Goal: Task Accomplishment & Management: Use online tool/utility

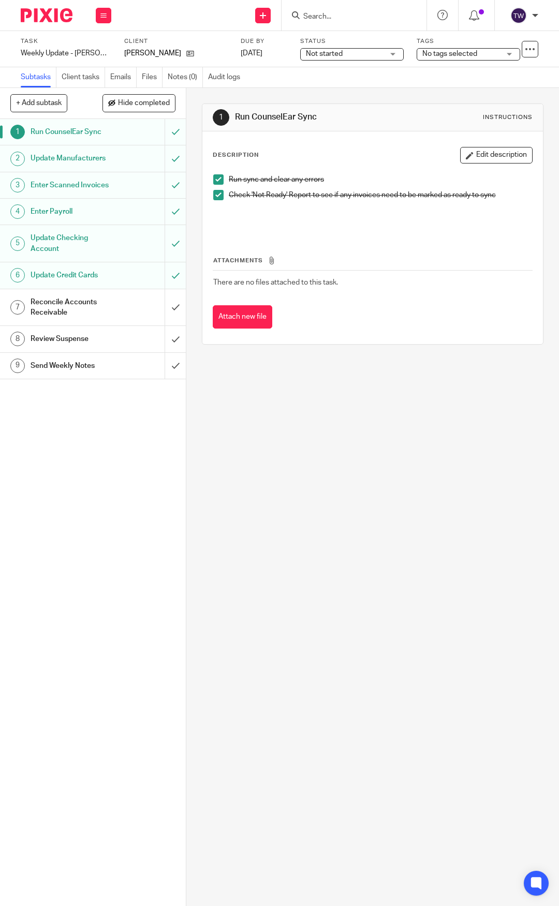
click at [63, 19] on img at bounding box center [47, 15] width 52 height 14
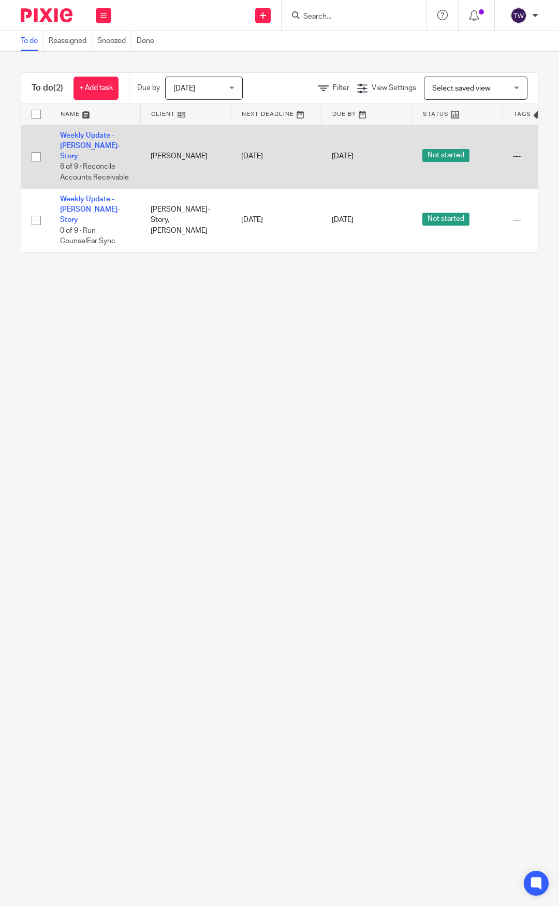
click at [33, 151] on input "checkbox" at bounding box center [36, 157] width 20 height 20
checkbox input "true"
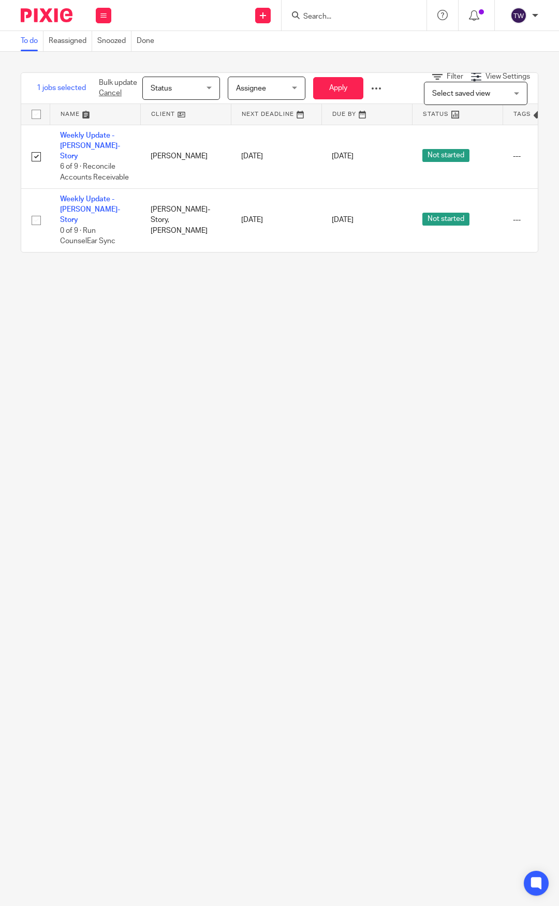
click at [273, 90] on span "Assignee" at bounding box center [263, 88] width 55 height 22
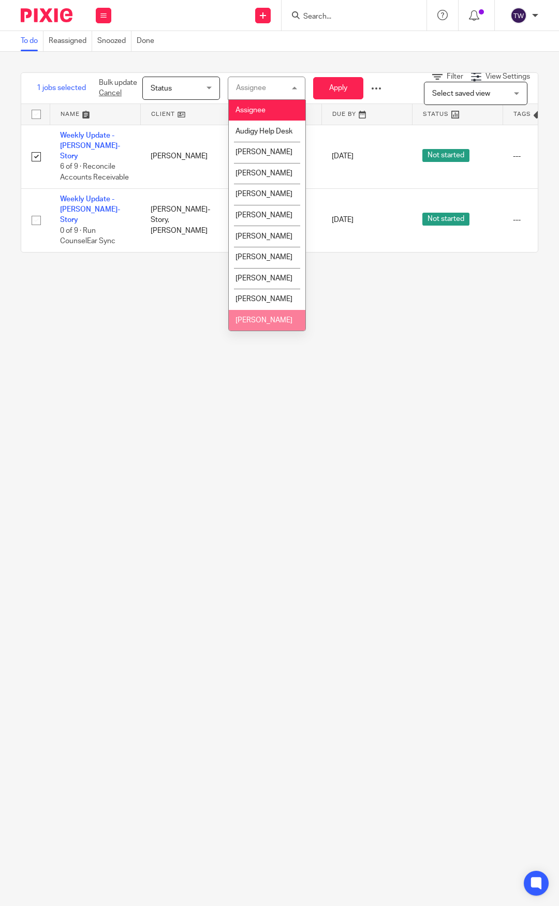
click at [272, 331] on li "[PERSON_NAME]" at bounding box center [267, 320] width 77 height 21
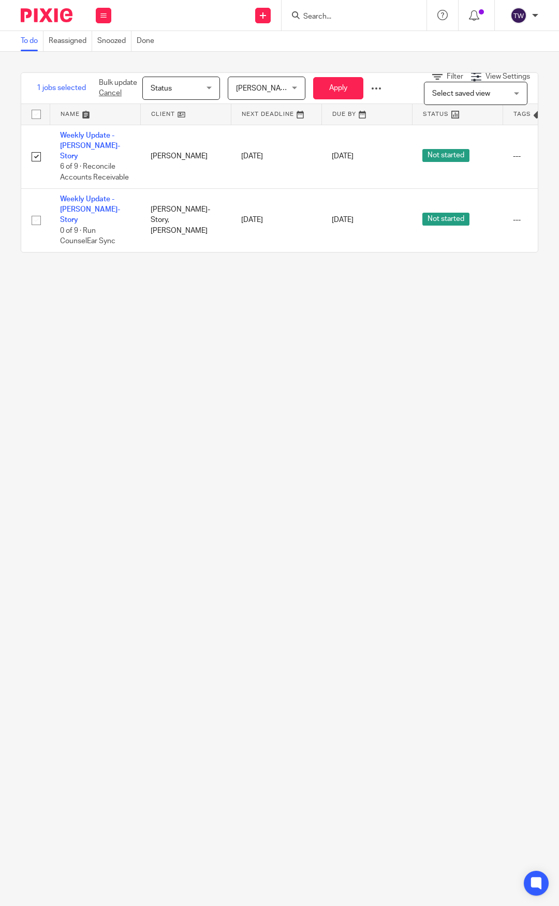
click at [194, 81] on span "Status" at bounding box center [178, 88] width 55 height 22
click at [167, 171] on span "Done" at bounding box center [159, 173] width 18 height 7
click at [330, 82] on button "Apply" at bounding box center [338, 88] width 50 height 22
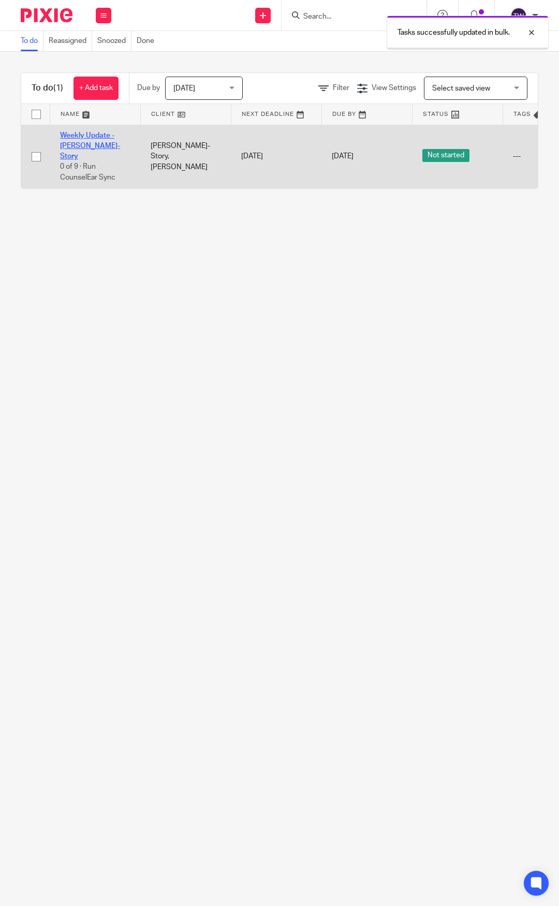
click at [93, 144] on link "Weekly Update - [PERSON_NAME]-Story" at bounding box center [90, 146] width 60 height 28
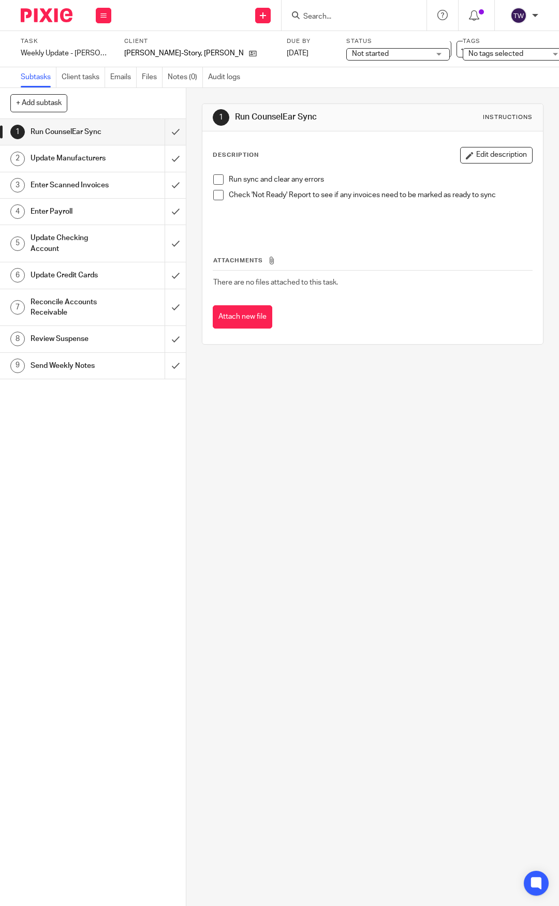
click at [215, 177] on span at bounding box center [218, 179] width 10 height 10
click at [217, 196] on span at bounding box center [218, 195] width 10 height 10
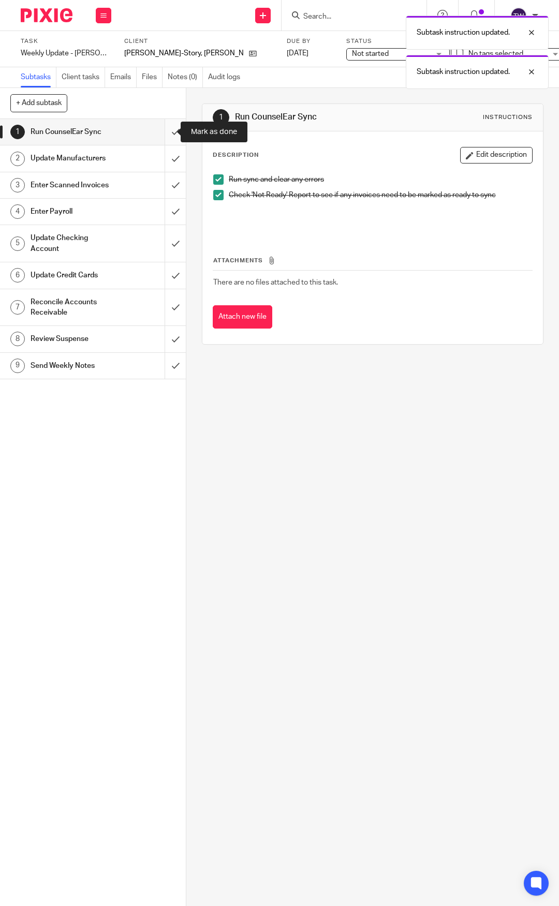
click at [160, 135] on input "submit" at bounding box center [93, 132] width 186 height 26
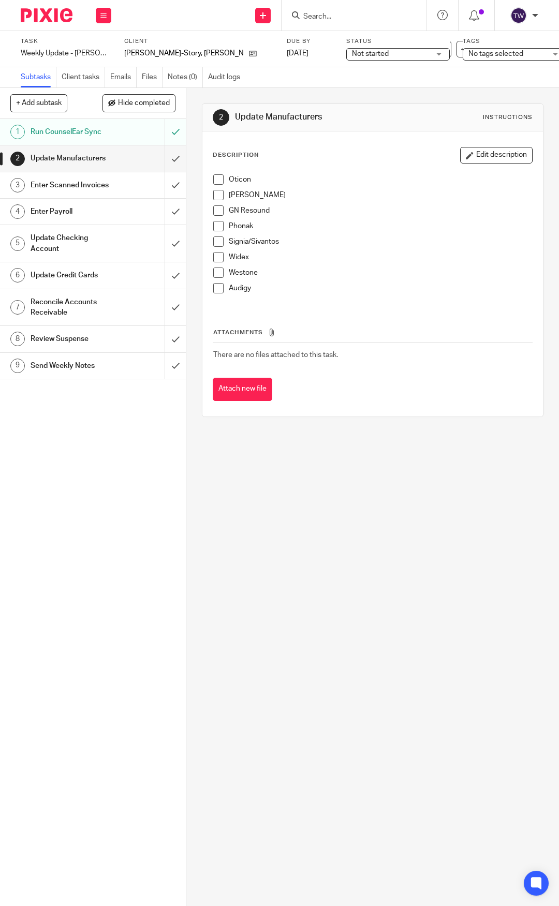
click at [214, 179] on span at bounding box center [218, 179] width 10 height 10
click at [213, 198] on span at bounding box center [218, 195] width 10 height 10
click at [216, 208] on span at bounding box center [218, 210] width 10 height 10
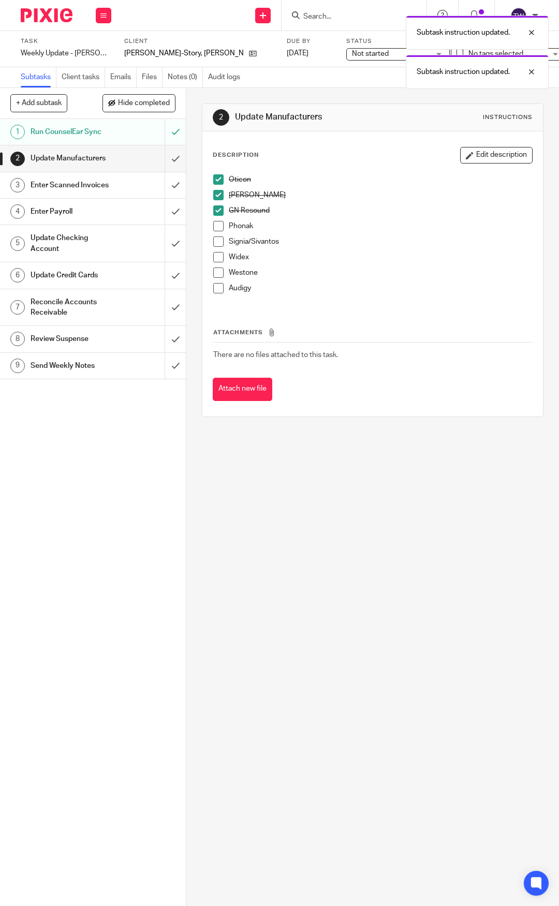
click at [216, 223] on span at bounding box center [218, 226] width 10 height 10
drag, startPoint x: 217, startPoint y: 239, endPoint x: 216, endPoint y: 258, distance: 18.7
click at [217, 240] on span at bounding box center [218, 241] width 10 height 10
click at [216, 259] on span at bounding box center [218, 257] width 10 height 10
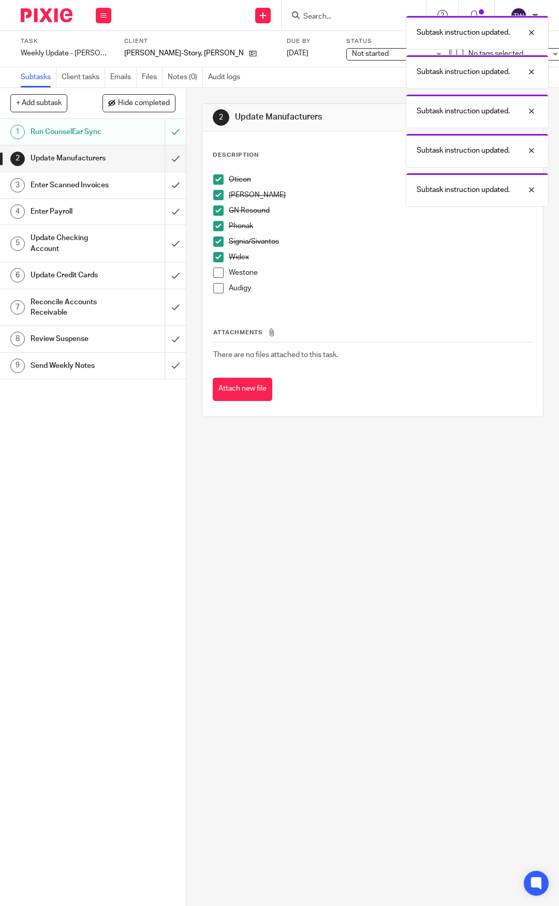
click at [215, 291] on span at bounding box center [218, 288] width 10 height 10
click at [217, 274] on span at bounding box center [218, 272] width 10 height 10
click at [161, 162] on input "submit" at bounding box center [93, 158] width 186 height 26
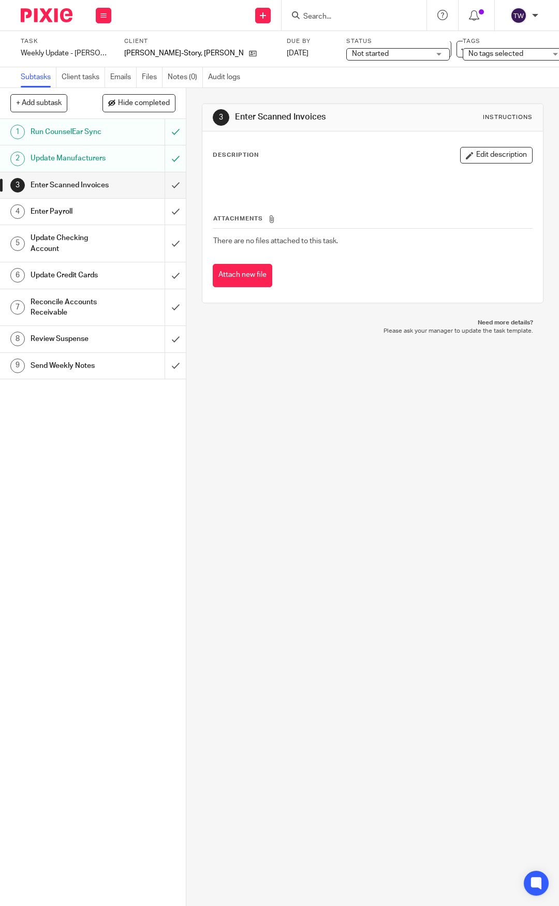
click at [150, 189] on link "3 Enter Scanned Invoices" at bounding box center [82, 185] width 165 height 26
click at [162, 189] on input "submit" at bounding box center [93, 185] width 186 height 26
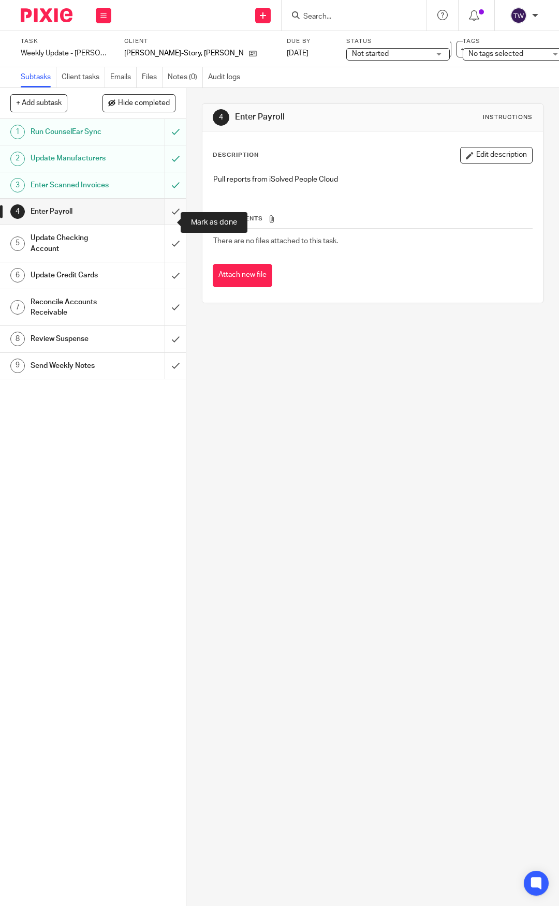
click at [165, 223] on input "submit" at bounding box center [93, 212] width 186 height 26
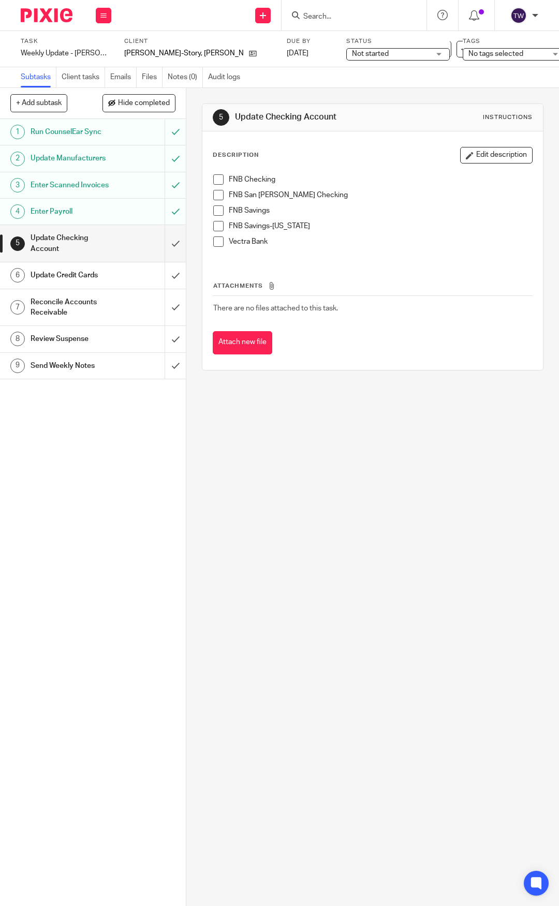
click at [80, 283] on h1 "Update Credit Cards" at bounding box center [72, 275] width 83 height 16
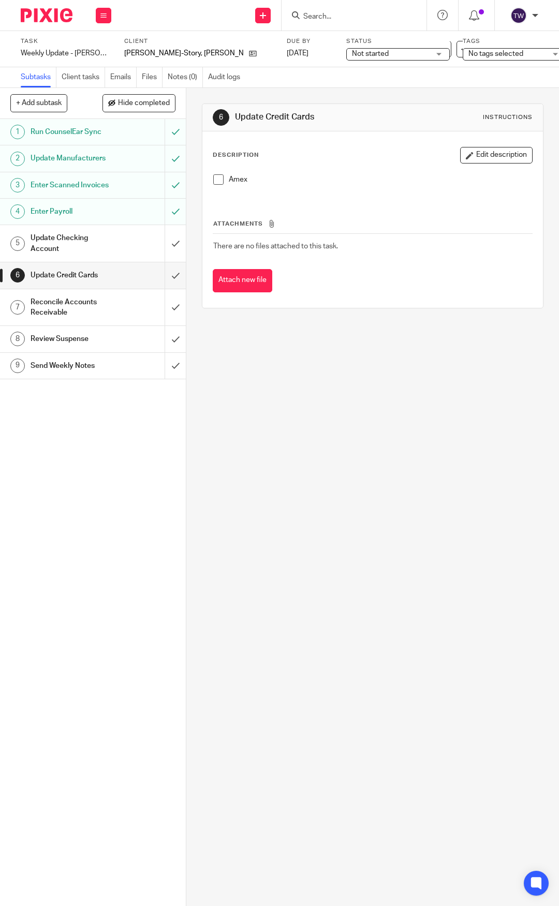
click at [209, 181] on div "Amex" at bounding box center [372, 183] width 329 height 28
drag, startPoint x: 213, startPoint y: 180, endPoint x: 192, endPoint y: 264, distance: 87.0
click at [213, 181] on span at bounding box center [218, 179] width 10 height 10
click at [167, 283] on input "submit" at bounding box center [93, 275] width 186 height 26
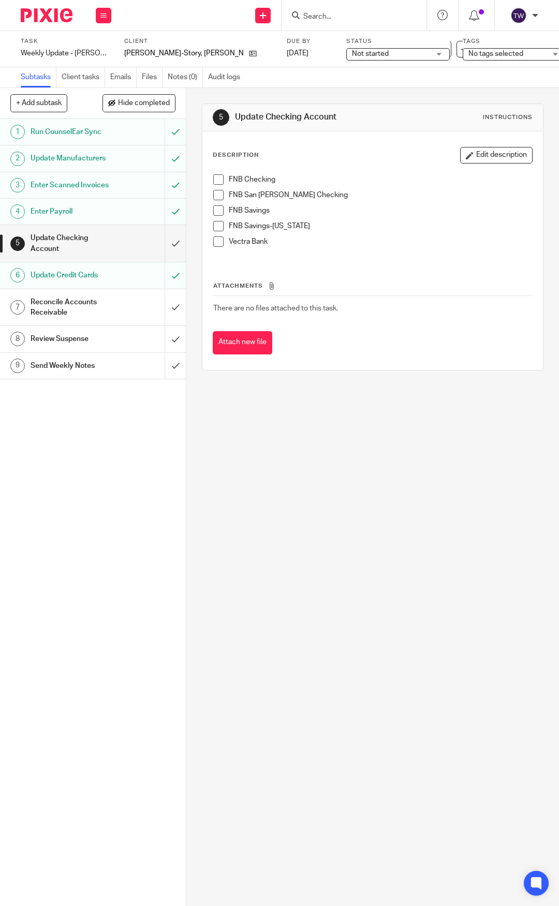
click at [215, 177] on span at bounding box center [218, 179] width 10 height 10
click at [213, 195] on span at bounding box center [218, 195] width 10 height 10
click at [213, 212] on span at bounding box center [218, 210] width 10 height 10
click at [214, 227] on span at bounding box center [218, 226] width 10 height 10
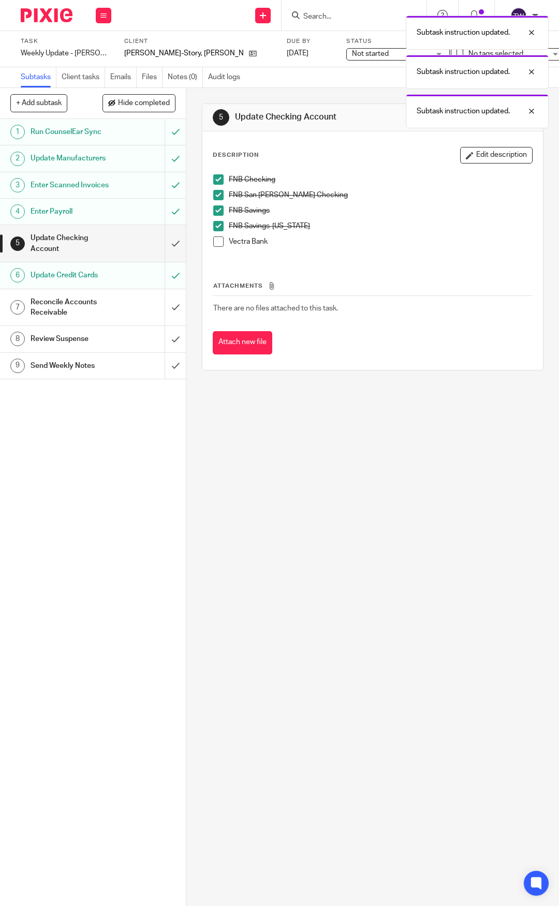
click at [214, 246] on span at bounding box center [218, 241] width 10 height 10
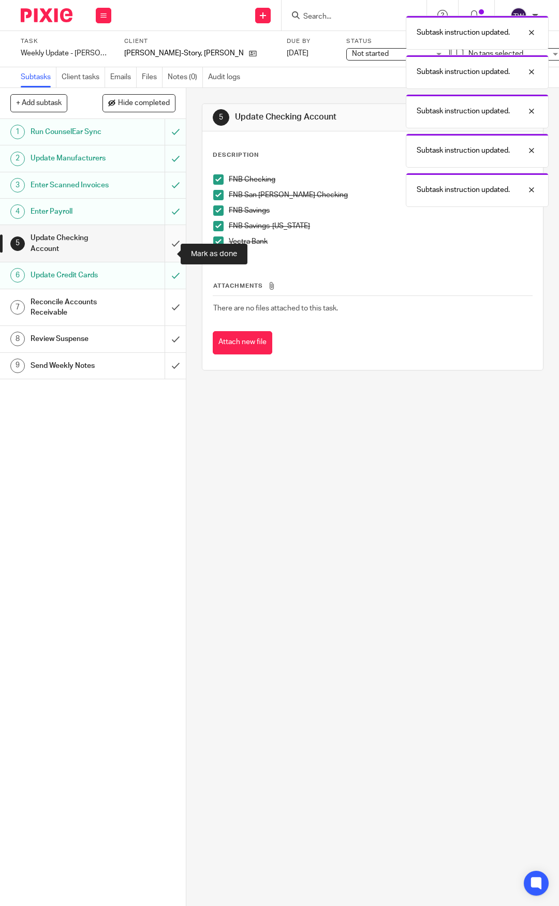
click at [162, 260] on input "submit" at bounding box center [93, 243] width 186 height 37
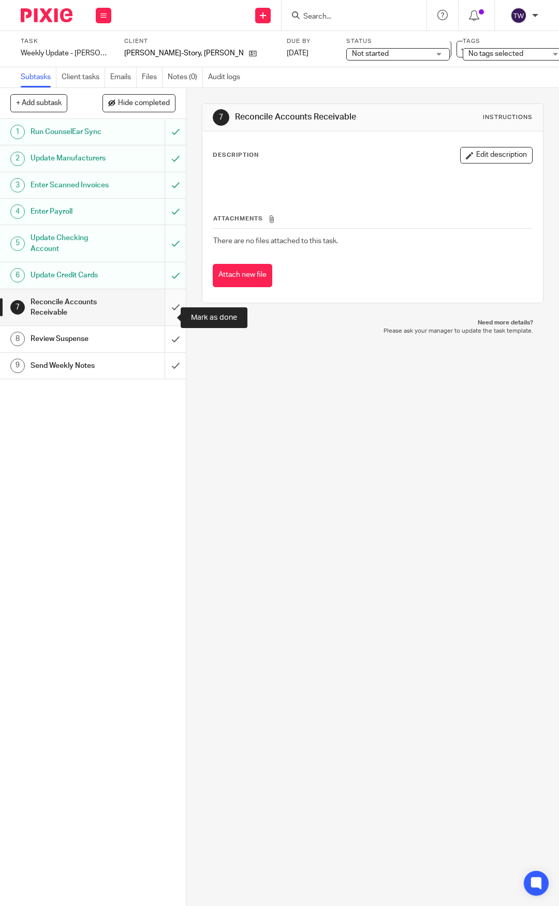
click at [170, 312] on input "submit" at bounding box center [93, 307] width 186 height 37
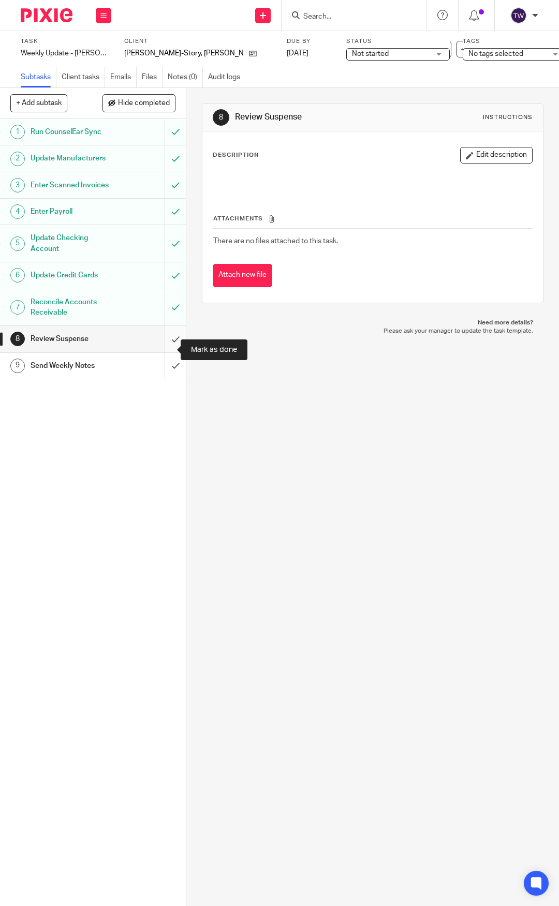
click at [163, 350] on input "submit" at bounding box center [93, 339] width 186 height 26
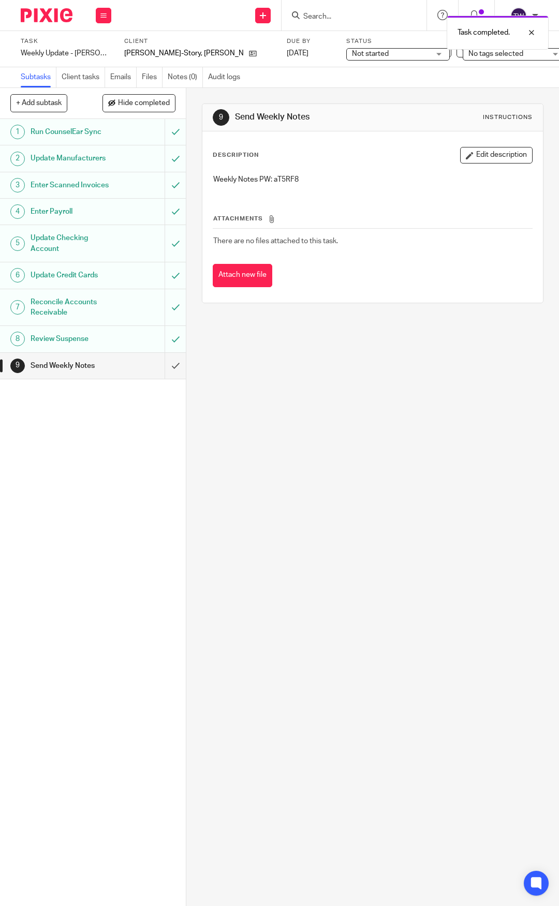
click at [282, 182] on p "Weekly Notes PW: aT5RF8" at bounding box center [372, 179] width 319 height 10
copy p "aT5RF8"
